Goal: Information Seeking & Learning: Learn about a topic

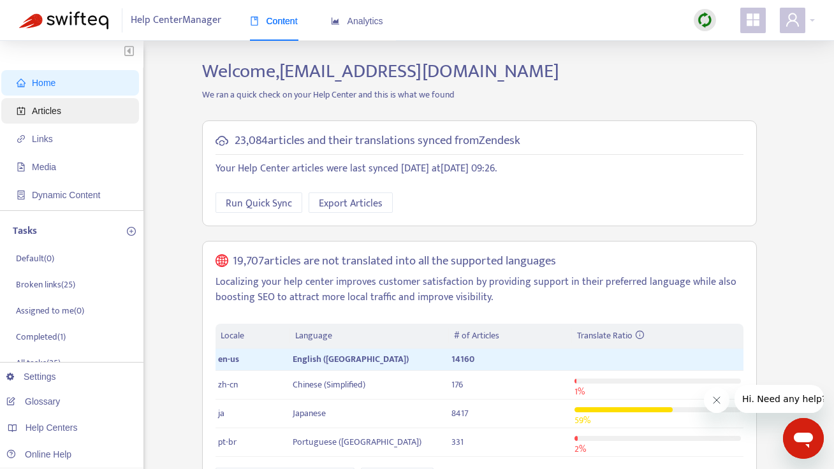
click at [54, 117] on span "Articles" at bounding box center [73, 111] width 112 height 26
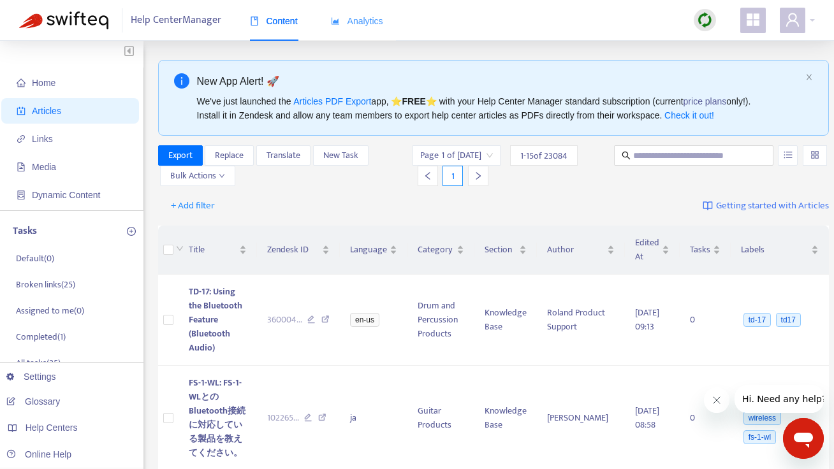
click at [364, 29] on div "Analytics" at bounding box center [357, 21] width 52 height 39
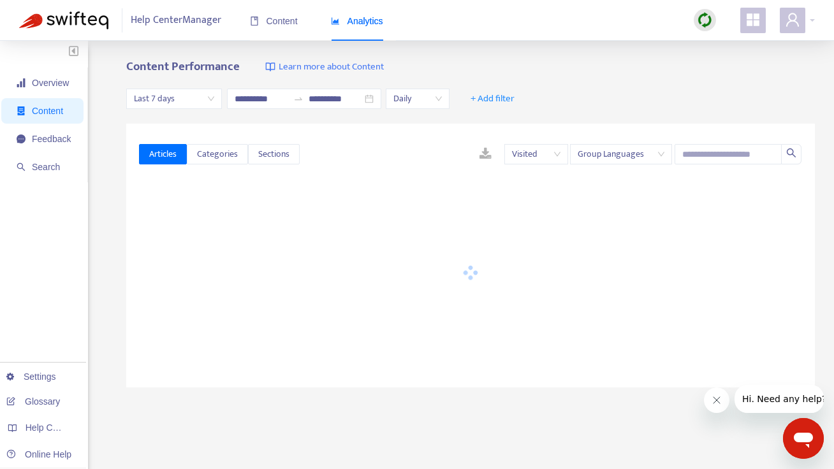
click at [194, 100] on span "Last 7 days" at bounding box center [174, 98] width 80 height 19
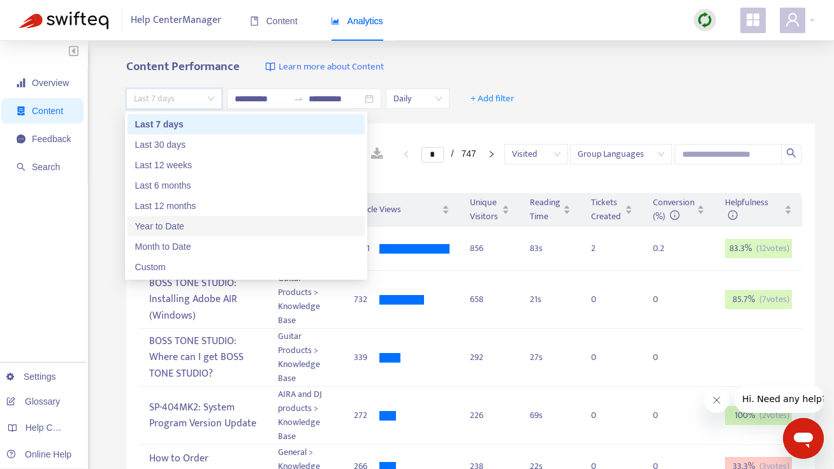
click at [173, 221] on div "Year to Date" at bounding box center [246, 226] width 222 height 14
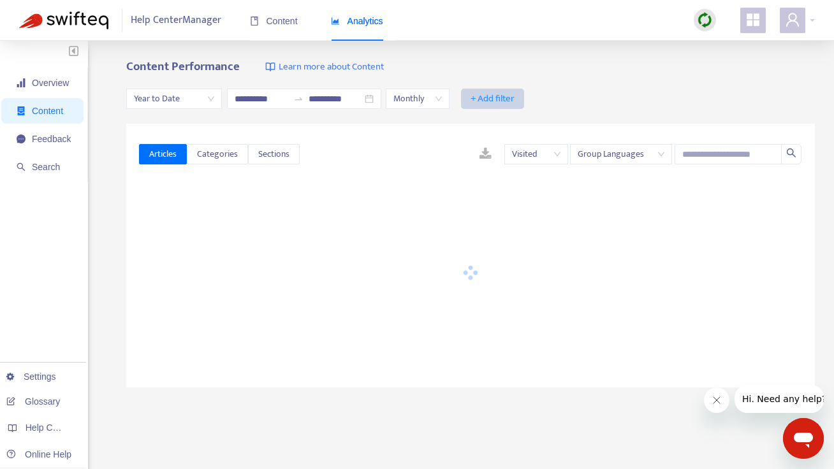
click at [511, 96] on span "+ Add filter" at bounding box center [493, 98] width 44 height 15
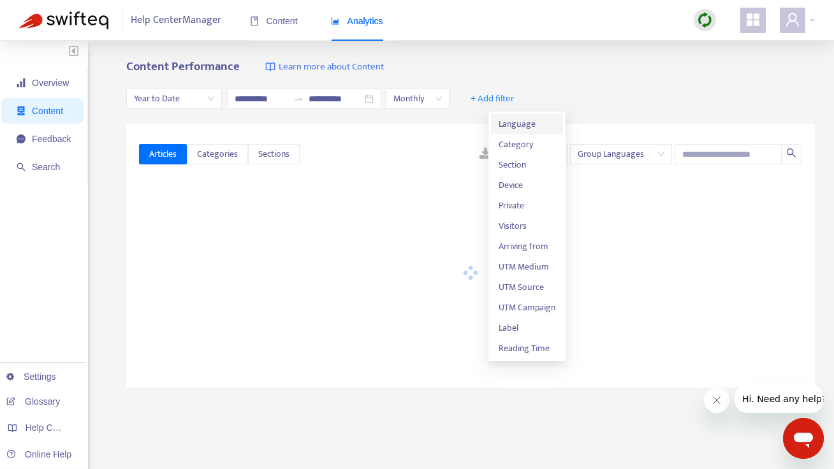
click at [512, 124] on span "Language" at bounding box center [527, 124] width 57 height 14
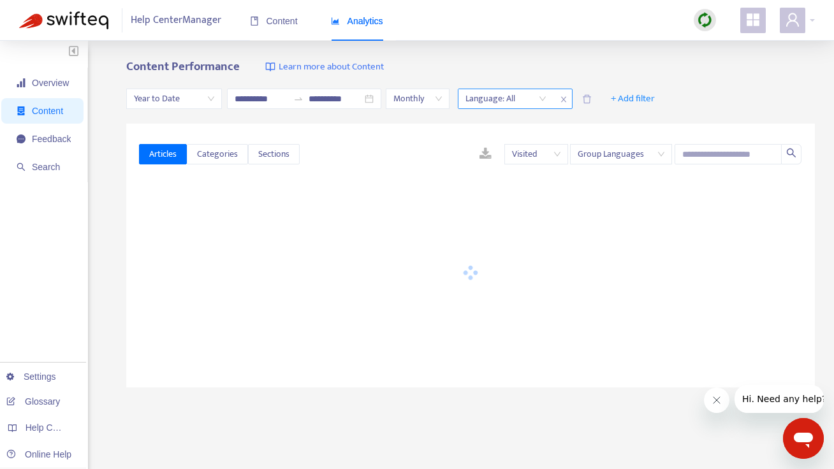
click at [538, 101] on div at bounding box center [499, 98] width 77 height 15
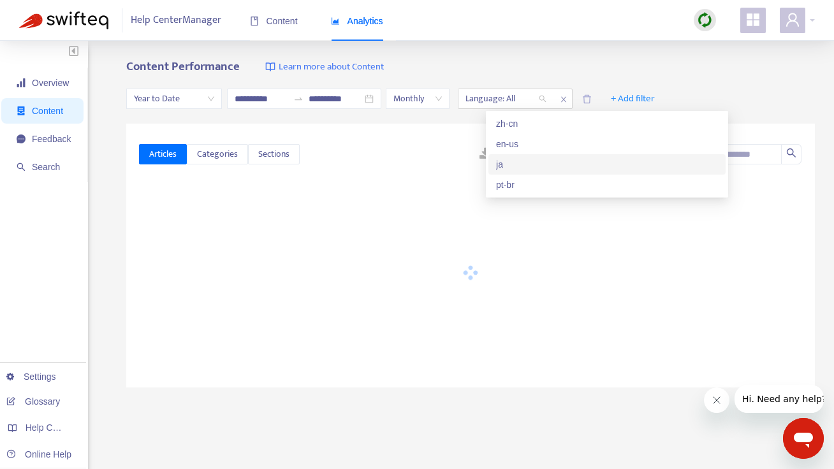
click at [509, 168] on div "ja" at bounding box center [607, 165] width 222 height 14
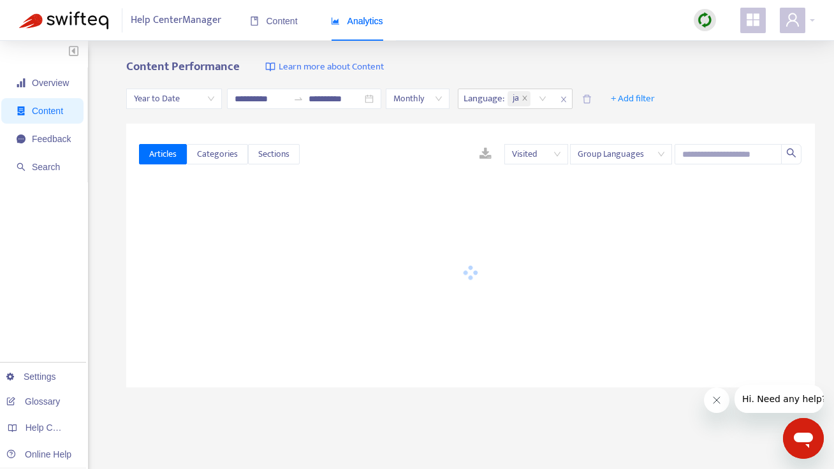
click at [506, 62] on div "Content Performance Learn more about Content" at bounding box center [470, 67] width 689 height 15
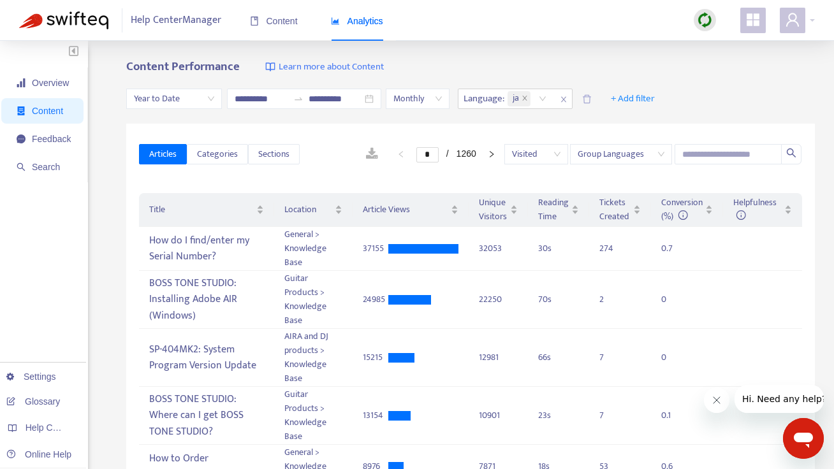
click at [165, 101] on span "Year to Date" at bounding box center [174, 98] width 80 height 19
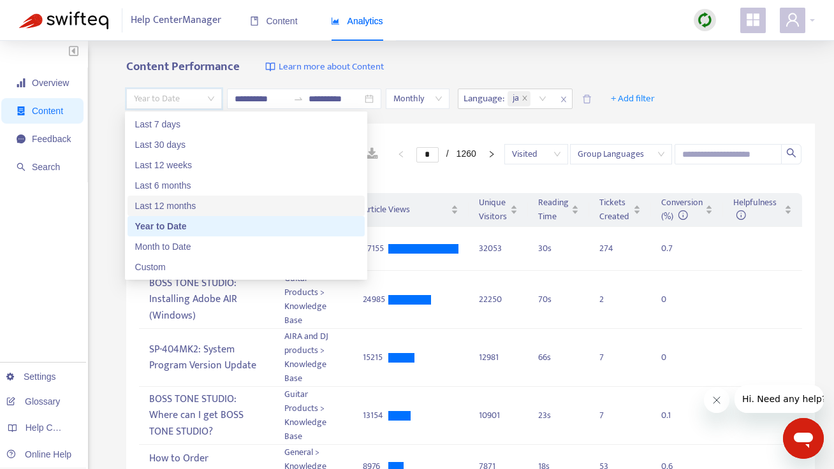
click at [174, 207] on div "Last 12 months" at bounding box center [246, 206] width 222 height 14
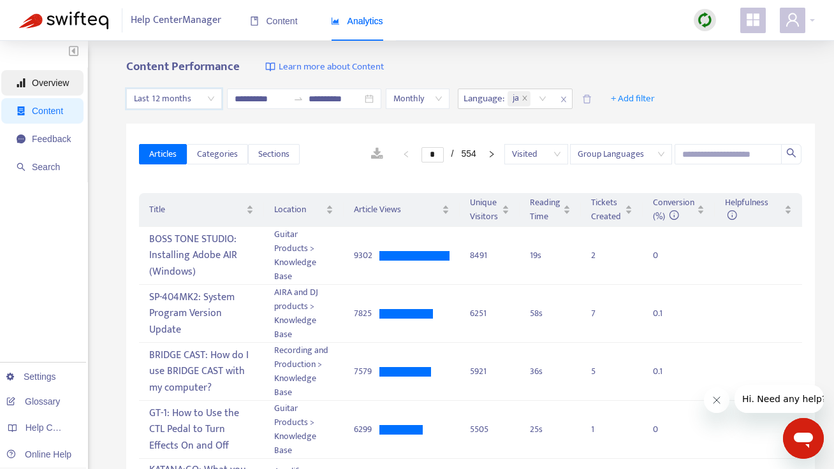
click at [51, 84] on span "Overview" at bounding box center [50, 83] width 37 height 10
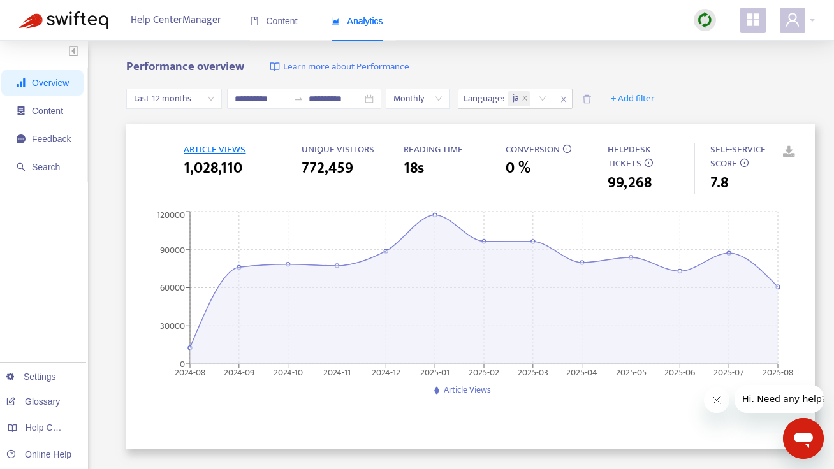
click at [162, 99] on span "Last 12 months" at bounding box center [174, 98] width 80 height 19
click at [258, 101] on input "**********" at bounding box center [262, 99] width 54 height 14
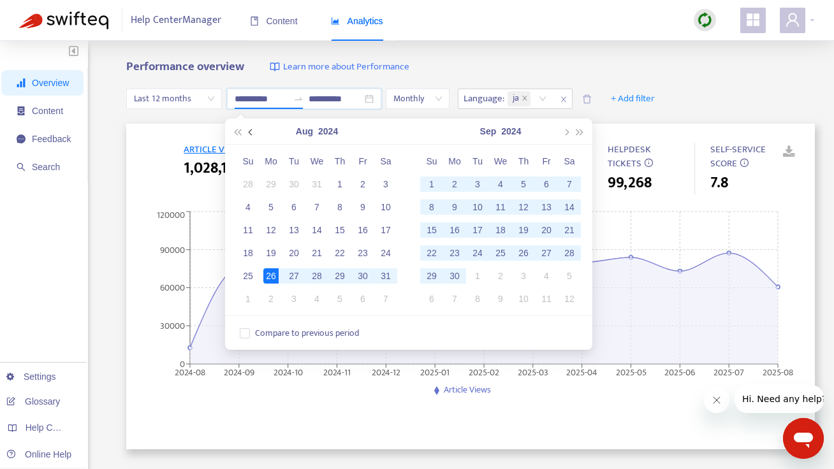
click at [251, 131] on span "button" at bounding box center [252, 132] width 6 height 6
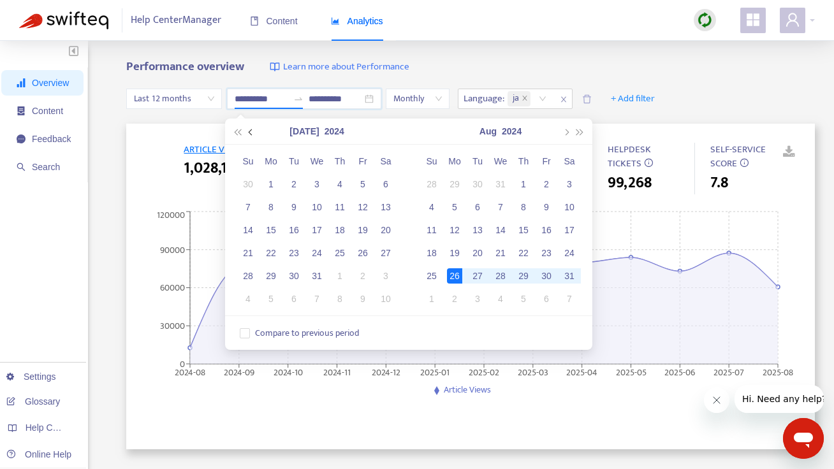
click at [251, 131] on span "button" at bounding box center [252, 132] width 6 height 6
type input "**********"
click at [384, 187] on div "1" at bounding box center [385, 184] width 15 height 15
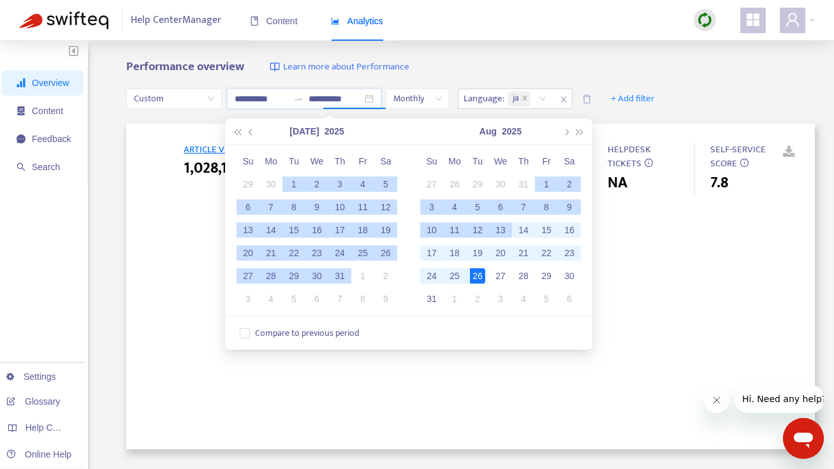
type input "**********"
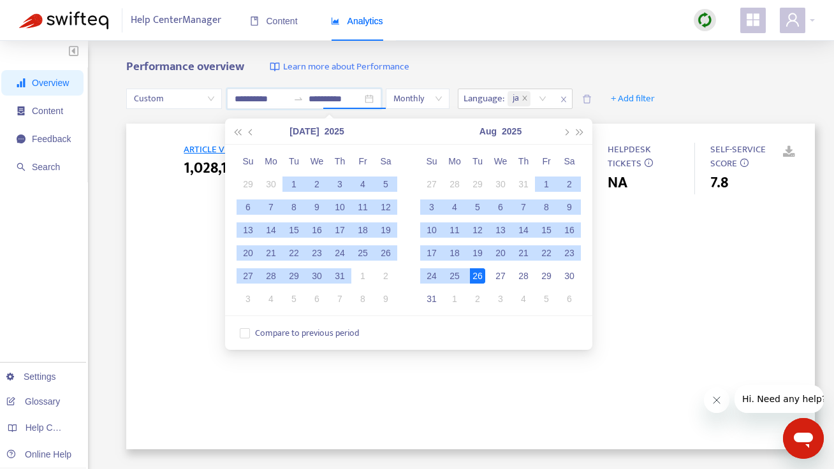
click at [480, 281] on div "26" at bounding box center [477, 275] width 15 height 15
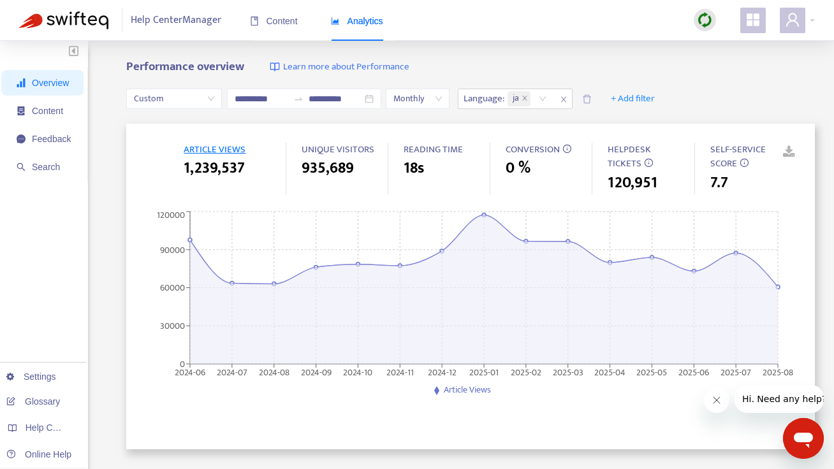
click at [615, 28] on div "Help Center Manager Content Analytics" at bounding box center [417, 20] width 834 height 41
